Goal: Transaction & Acquisition: Purchase product/service

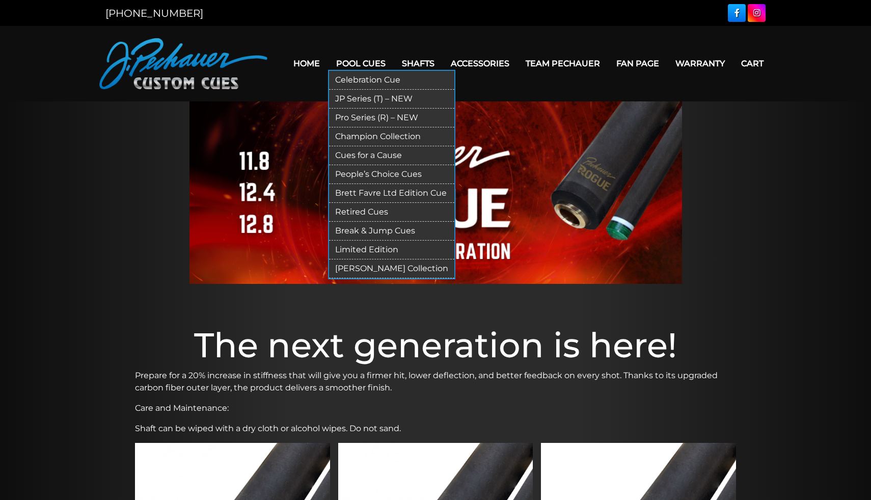
click at [366, 98] on link "JP Series (T) – NEW" at bounding box center [391, 99] width 125 height 19
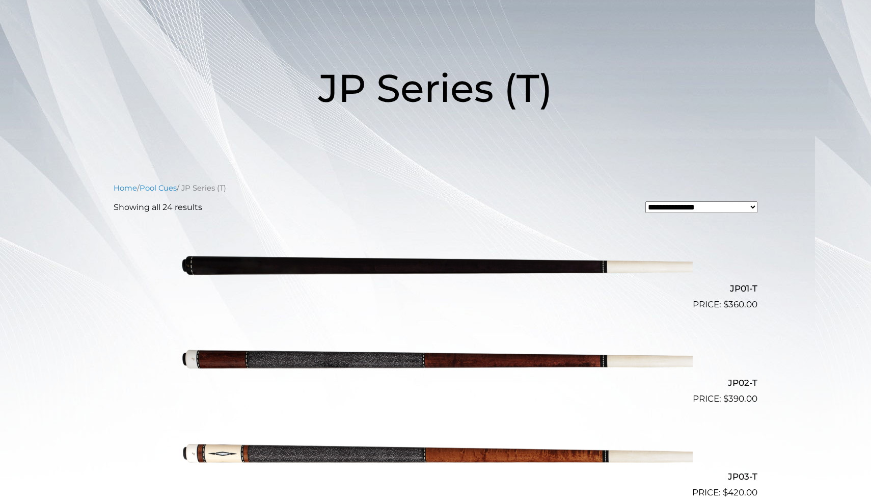
scroll to position [142, 0]
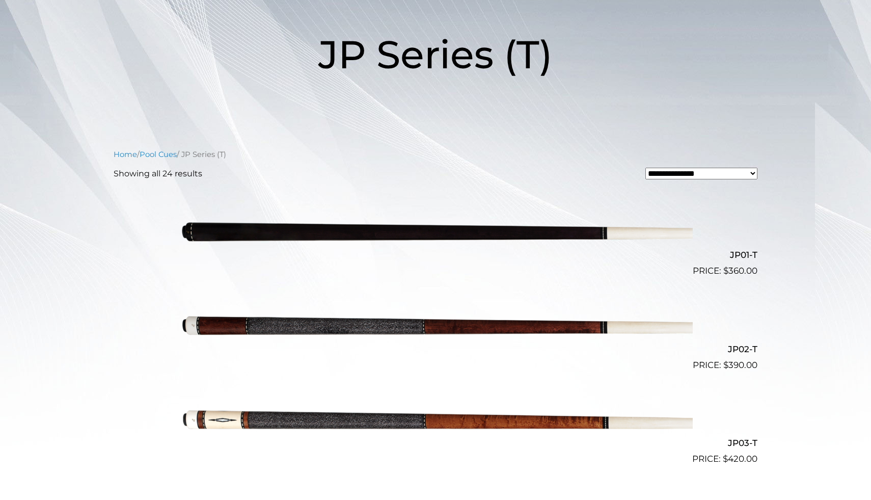
click at [451, 328] on img at bounding box center [435, 325] width 515 height 86
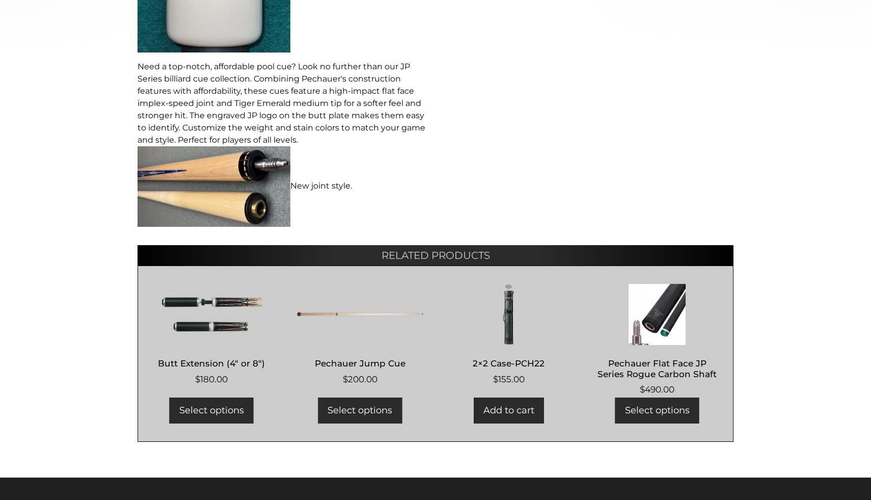
scroll to position [537, 0]
